Goal: Navigation & Orientation: Find specific page/section

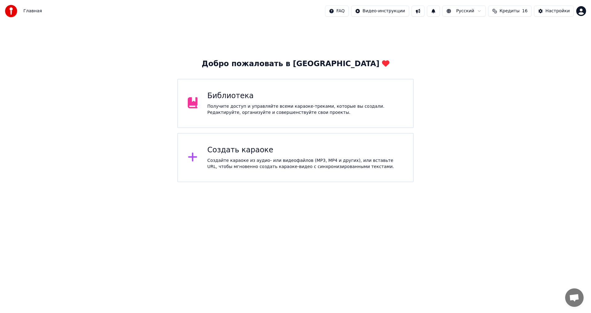
click at [524, 10] on button "Кредиты 16" at bounding box center [509, 11] width 43 height 11
click at [372, 13] on html "Главная FAQ Видео-инструкции Русский Кредиты 16 Настройки Добро пожаловать в Yo…" at bounding box center [295, 91] width 591 height 182
drag, startPoint x: 410, startPoint y: 14, endPoint x: 368, endPoint y: 20, distance: 42.6
click at [409, 14] on html "Главная FAQ Видео-инструкции Русский Кредиты 16 Настройки Добро пожаловать в Yo…" at bounding box center [295, 91] width 591 height 182
click at [358, 13] on html "Главная FAQ Видео-инструкции Русский Кредиты 16 Настройки Добро пожаловать в Yo…" at bounding box center [295, 91] width 591 height 182
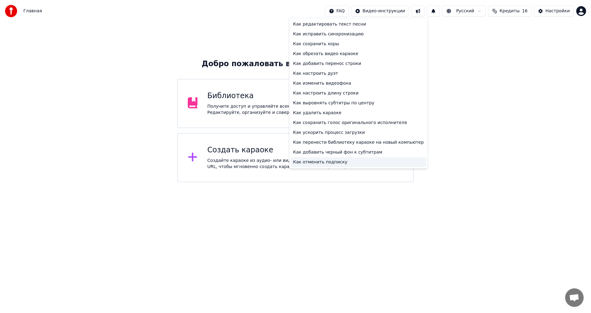
click at [347, 164] on div "Как отменить подписку" at bounding box center [359, 162] width 136 height 10
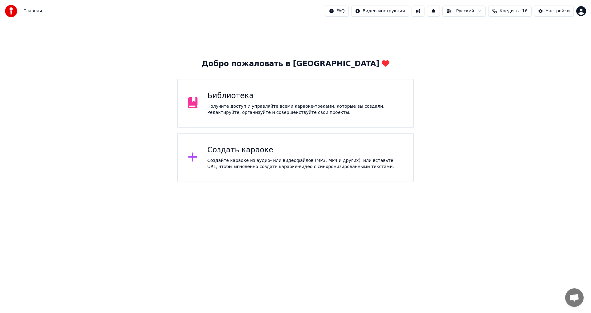
drag, startPoint x: 335, startPoint y: 10, endPoint x: 345, endPoint y: 11, distance: 10.5
click at [338, 11] on div "Главная FAQ Видео-инструкции Русский Кредиты 16 Настройки" at bounding box center [295, 11] width 591 height 22
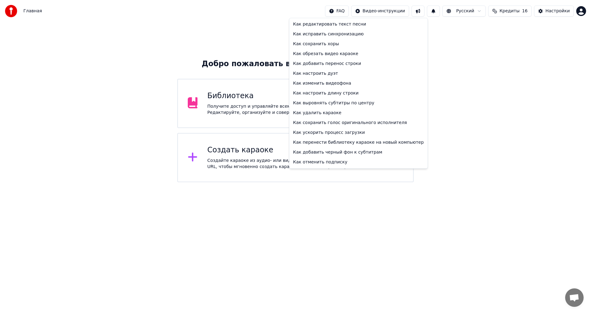
click at [345, 11] on html "Главная FAQ Видео-инструкции Русский Кредиты 16 Настройки Добро пожаловать в Yo…" at bounding box center [295, 91] width 591 height 182
click at [339, 155] on div "Как добавить черный фон к субтитрам" at bounding box center [359, 152] width 136 height 10
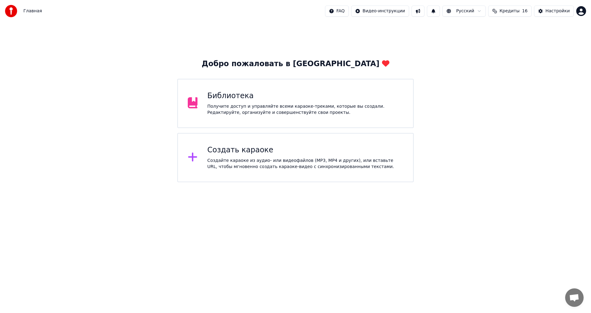
click at [425, 16] on button at bounding box center [418, 11] width 13 height 11
click at [473, 10] on html "Главная FAQ Видео-инструкции Русский Кредиты 16 Настройки Добро пожаловать в Yo…" at bounding box center [295, 91] width 591 height 182
click at [410, 21] on html "Главная FAQ Видео-инструкции Русский Кредиты 16 Настройки Добро пожаловать в Yo…" at bounding box center [295, 91] width 591 height 182
drag, startPoint x: 561, startPoint y: 36, endPoint x: 530, endPoint y: 31, distance: 31.5
click at [561, 36] on div "Добро пожаловать в Youka Библиотека Получите доступ и управляйте всеми караоке-…" at bounding box center [295, 102] width 591 height 160
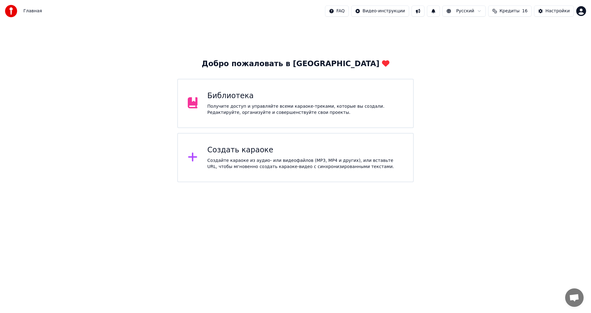
click at [478, 11] on html "Главная FAQ Видео-инструкции Русский Кредиты 16 Настройки Добро пожаловать в Yo…" at bounding box center [295, 91] width 591 height 182
click at [520, 14] on span "Кредиты" at bounding box center [510, 11] width 20 height 6
drag, startPoint x: 523, startPoint y: 14, endPoint x: 532, endPoint y: 12, distance: 9.4
click at [520, 14] on span "Кредиты" at bounding box center [510, 11] width 20 height 6
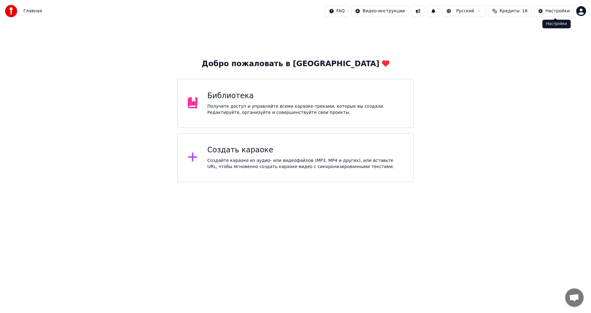
click at [550, 10] on div "Настройки" at bounding box center [558, 11] width 24 height 6
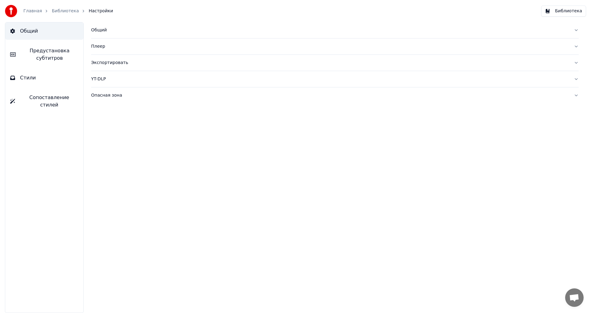
click at [69, 13] on link "Библиотека" at bounding box center [65, 11] width 27 height 6
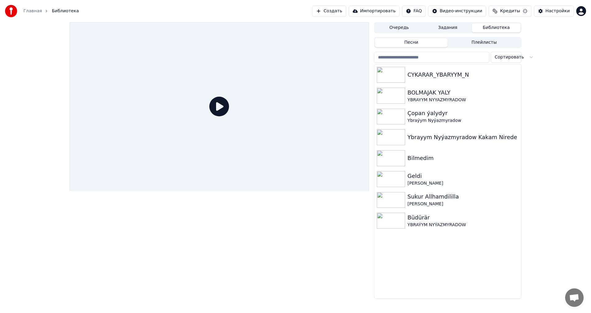
click at [44, 12] on icon "breadcrumb" at bounding box center [46, 11] width 4 height 4
click at [37, 11] on link "Главная" at bounding box center [32, 11] width 18 height 6
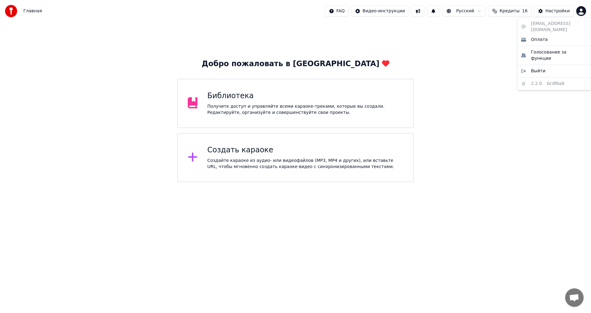
click at [582, 10] on html "Главная FAQ Видео-инструкции Русский Кредиты 16 Настройки Добро пожаловать в Yo…" at bounding box center [295, 91] width 591 height 182
click at [546, 26] on div "[EMAIL_ADDRESS][DOMAIN_NAME] Оплата Голосование за функции Выйти 2.2.0 bcdf6a8" at bounding box center [554, 53] width 74 height 73
click at [561, 27] on div "[EMAIL_ADDRESS][DOMAIN_NAME] Оплата Голосование за функции Выйти 2.2.0 bcdf6a8" at bounding box center [554, 53] width 74 height 73
click at [546, 49] on span "Голосование за функции" at bounding box center [559, 55] width 56 height 12
click at [584, 7] on html "Главная FAQ Видео-инструкции Русский Кредиты 16 Настройки Добро пожаловать в Yo…" at bounding box center [295, 91] width 591 height 182
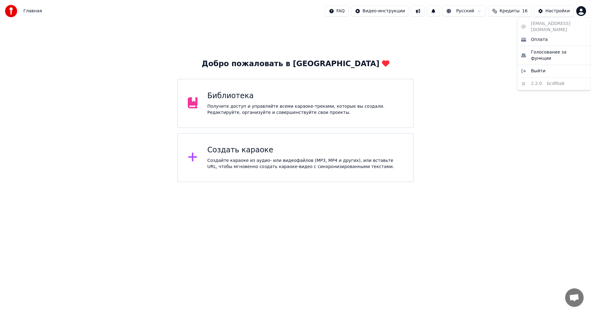
click at [554, 70] on div "[EMAIL_ADDRESS][DOMAIN_NAME] Оплата Голосование за функции Выйти 2.2.0 bcdf6a8" at bounding box center [554, 53] width 74 height 73
click at [561, 90] on html "Главная FAQ Видео-инструкции Русский Кредиты 16 Настройки Добро пожаловать в Yo…" at bounding box center [295, 91] width 591 height 182
click at [440, 12] on button at bounding box center [433, 11] width 13 height 11
click at [454, 54] on div "Добро пожаловать в Youka Библиотека Получите доступ и управляйте всеми караоке-…" at bounding box center [295, 102] width 591 height 160
click at [473, 11] on html "Главная FAQ Видео-инструкции Русский Кредиты 16 Настройки Добро пожаловать в Yo…" at bounding box center [295, 91] width 591 height 182
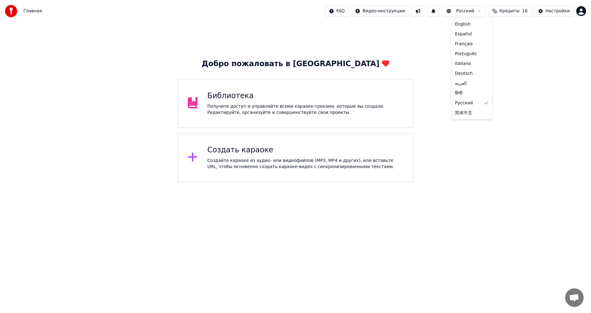
click at [482, 10] on html "Главная FAQ Видео-инструкции Русский Кредиты 16 Настройки Добро пожаловать в Yo…" at bounding box center [295, 91] width 591 height 182
drag, startPoint x: 509, startPoint y: 72, endPoint x: 512, endPoint y: 69, distance: 4.1
click at [512, 69] on div "Добро пожаловать в Youka Библиотека Получите доступ и управляйте всеми караоке-…" at bounding box center [295, 102] width 591 height 160
click at [562, 12] on div "Настройки" at bounding box center [558, 11] width 24 height 6
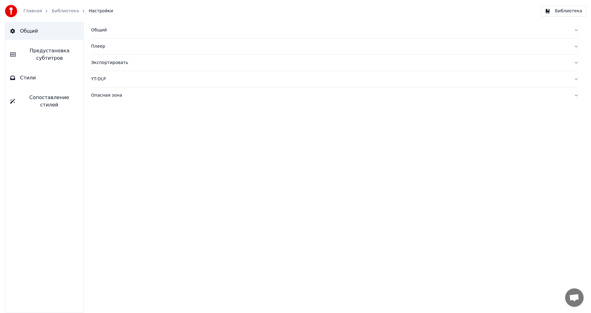
click at [37, 8] on div "Главная Библиотека Настройки" at bounding box center [59, 11] width 108 height 12
click at [503, 123] on div "Общий Плеер Экспортировать YT-DLP Опасная зона" at bounding box center [335, 167] width 512 height 291
click at [348, 205] on div "Общий Плеер Экспортировать YT-DLP Опасная зона" at bounding box center [335, 167] width 512 height 291
